Goal: Information Seeking & Learning: Learn about a topic

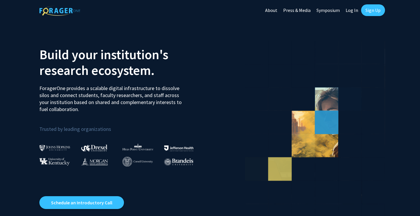
click at [349, 9] on link "Log In" at bounding box center [352, 10] width 18 height 20
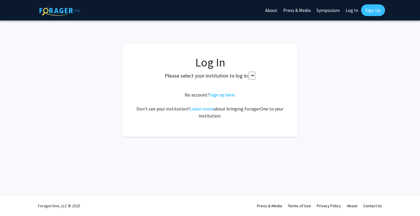
select select
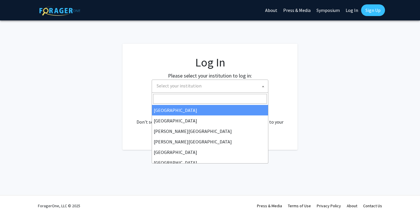
click at [240, 85] on span "Select your institution" at bounding box center [211, 86] width 114 height 12
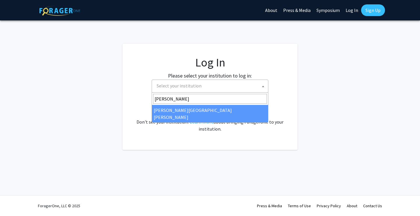
type input "[PERSON_NAME]"
select select "1"
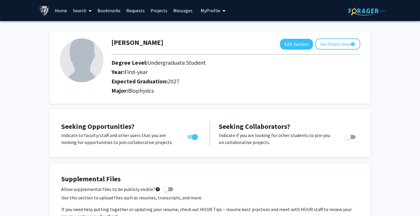
click at [78, 11] on link "Search" at bounding box center [82, 10] width 25 height 20
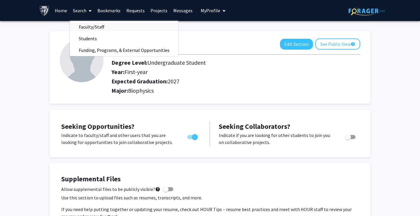
click at [88, 29] on span "Faculty/Staff" at bounding box center [91, 27] width 43 height 12
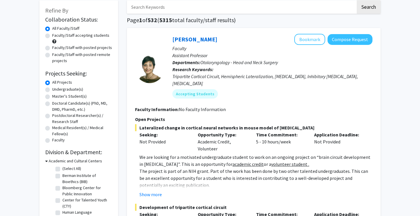
scroll to position [36, 0]
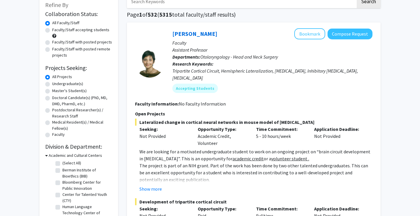
click at [50, 85] on div "Undergraduate(s)" at bounding box center [78, 84] width 67 height 7
click at [52, 86] on label "Undergraduate(s)" at bounding box center [67, 84] width 31 height 6
click at [52, 85] on input "Undergraduate(s)" at bounding box center [54, 83] width 4 height 4
radio input "true"
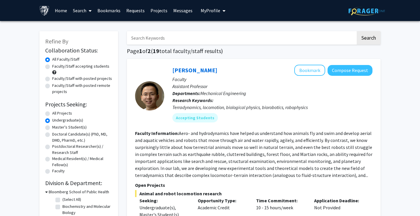
click at [52, 113] on label "All Projects" at bounding box center [62, 113] width 20 height 6
click at [52, 113] on input "All Projects" at bounding box center [54, 112] width 4 height 4
radio input "true"
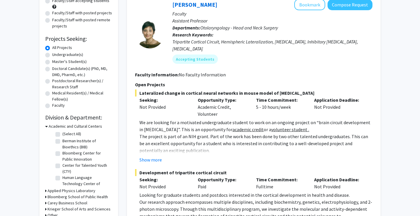
scroll to position [73, 0]
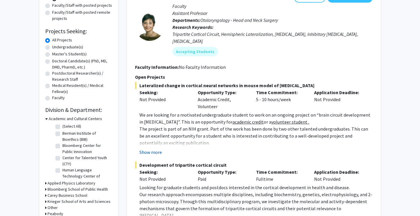
click at [156, 149] on button "Show more" at bounding box center [150, 152] width 22 height 7
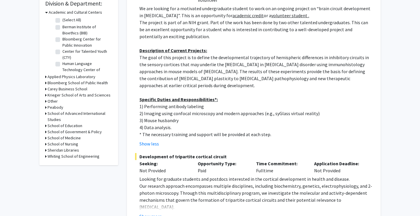
scroll to position [190, 0]
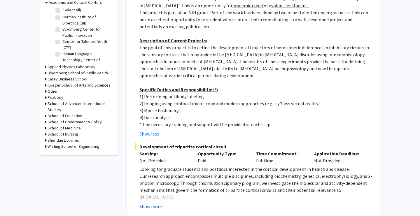
click at [156, 203] on button "Show more" at bounding box center [150, 206] width 22 height 7
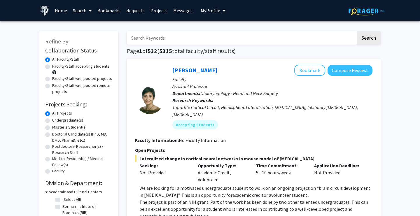
scroll to position [0, 0]
click at [200, 43] on input "Search Keywords" at bounding box center [241, 37] width 229 height 13
type input "protein"
click at [369, 39] on button "Search" at bounding box center [369, 37] width 24 height 13
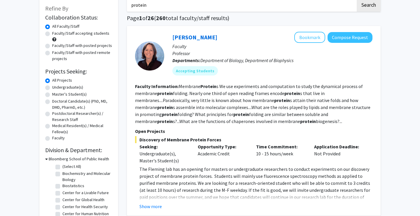
scroll to position [48, 0]
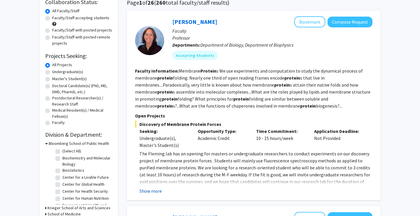
click at [153, 195] on button "Show more" at bounding box center [150, 191] width 22 height 7
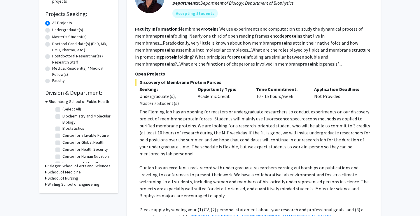
scroll to position [97, 0]
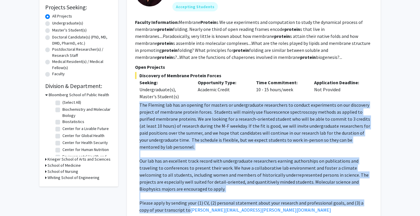
drag, startPoint x: 139, startPoint y: 104, endPoint x: 173, endPoint y: 205, distance: 105.7
click at [173, 205] on div "The [PERSON_NAME] lab has an opening for masters or undergraduate researchers t…" at bounding box center [255, 158] width 233 height 112
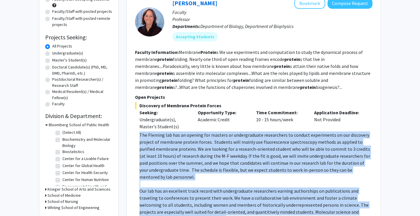
scroll to position [57, 0]
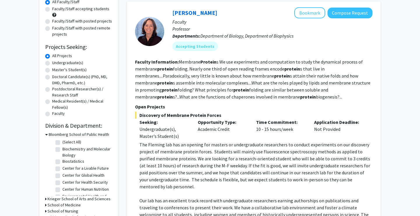
click at [213, 64] on b "Protein" at bounding box center [208, 62] width 16 height 6
click at [202, 47] on mat-chip "Accepting Students" at bounding box center [195, 46] width 46 height 9
click at [348, 18] on button "Compose Request" at bounding box center [350, 13] width 45 height 11
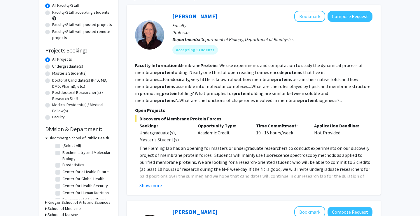
scroll to position [56, 0]
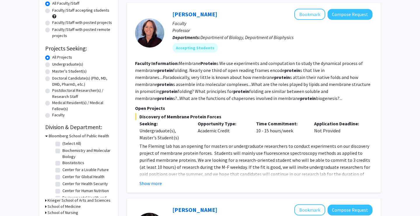
click at [154, 177] on p "The Fleming lab has an opening for masters or undergraduate researchers to cond…" at bounding box center [255, 167] width 233 height 49
click at [155, 183] on button "Show more" at bounding box center [150, 183] width 22 height 7
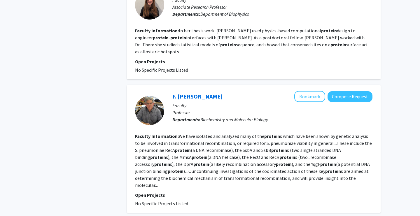
scroll to position [483, 0]
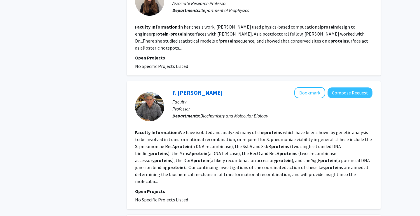
click at [234, 151] on section "Faculty Information: We have isolated and analyzed many of the protein s which …" at bounding box center [254, 157] width 238 height 56
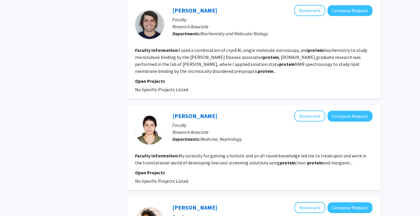
scroll to position [701, 0]
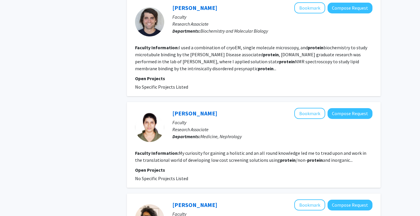
click at [228, 150] on fg-read-more "My curiosity for gaining a holistic and an all round knowledge led me to tread …" at bounding box center [250, 156] width 231 height 13
click at [293, 138] on fg-search-faculty "[PERSON_NAME] Compose Request Faculty Research Associate Departments: Medicine,…" at bounding box center [254, 145] width 238 height 74
click at [206, 110] on link "[PERSON_NAME]" at bounding box center [194, 113] width 45 height 7
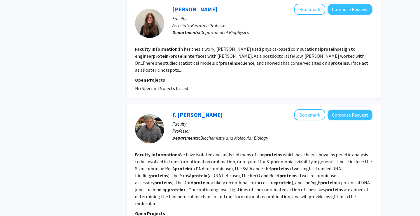
scroll to position [403, 0]
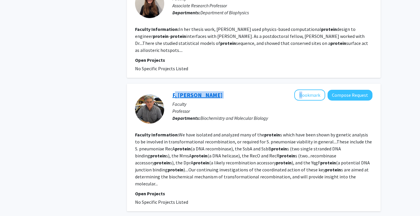
drag, startPoint x: 170, startPoint y: 83, endPoint x: 173, endPoint y: 81, distance: 3.3
click at [173, 90] on div "F. [PERSON_NAME] Bookmark Compose Request Faculty Professor Departments: Bioche…" at bounding box center [268, 109] width 208 height 39
copy div "F. [PERSON_NAME]"
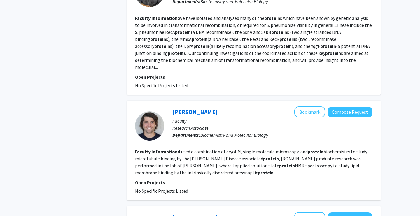
drag, startPoint x: 169, startPoint y: 94, endPoint x: 172, endPoint y: 93, distance: 3.0
click at [172, 107] on div "[PERSON_NAME] Bookmark Compose Request Faculty Research Associate Departments: …" at bounding box center [268, 126] width 208 height 39
drag, startPoint x: 166, startPoint y: 98, endPoint x: 229, endPoint y: 122, distance: 67.8
click at [229, 122] on div "[PERSON_NAME] Bookmark Compose Request Faculty Research Associate Departments: …" at bounding box center [268, 126] width 208 height 39
click at [202, 123] on div "[PERSON_NAME] Bookmark Compose Request Faculty Research Associate Departments: …" at bounding box center [268, 126] width 208 height 39
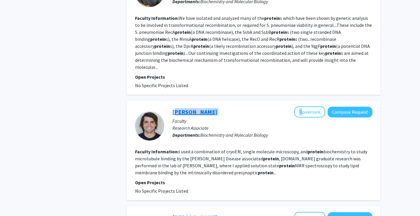
drag, startPoint x: 168, startPoint y: 88, endPoint x: 173, endPoint y: 91, distance: 6.1
click at [173, 107] on div "[PERSON_NAME] Bookmark Compose Request Faculty Research Associate Departments: …" at bounding box center [268, 126] width 208 height 39
copy div "[PERSON_NAME]"
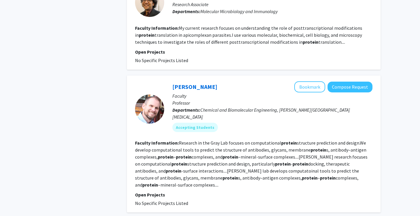
scroll to position [841, 0]
drag, startPoint x: 170, startPoint y: 67, endPoint x: 172, endPoint y: 69, distance: 3.5
click at [172, 81] on div "[PERSON_NAME] Bookmark Compose Request Faculty Professor Departments: Chemical …" at bounding box center [268, 108] width 208 height 55
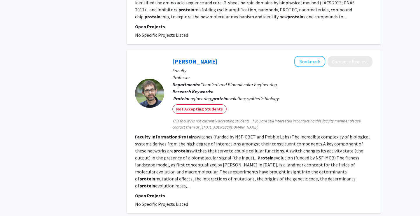
scroll to position [1148, 0]
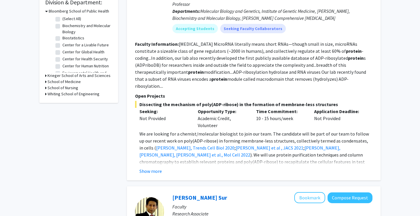
scroll to position [190, 0]
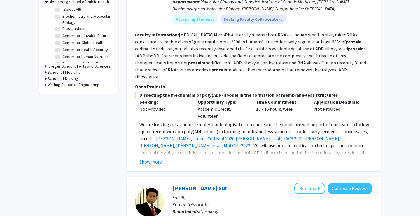
click at [162, 151] on fg-read-more "We are looking for a chemist/molecular biologist to join our team. The candidat…" at bounding box center [254, 143] width 238 height 44
click at [161, 158] on button "Show more" at bounding box center [150, 161] width 22 height 7
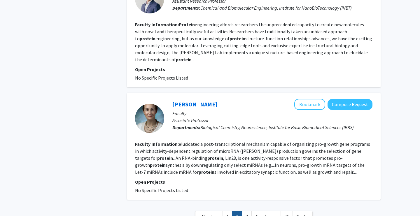
scroll to position [1126, 0]
click at [248, 212] on link "3" at bounding box center [247, 217] width 10 height 10
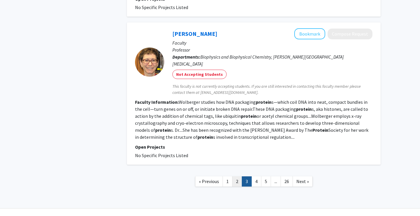
scroll to position [1018, 0]
click at [240, 177] on link "2" at bounding box center [237, 182] width 10 height 10
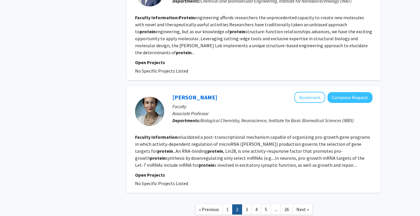
scroll to position [1105, 0]
